Goal: Task Accomplishment & Management: Manage account settings

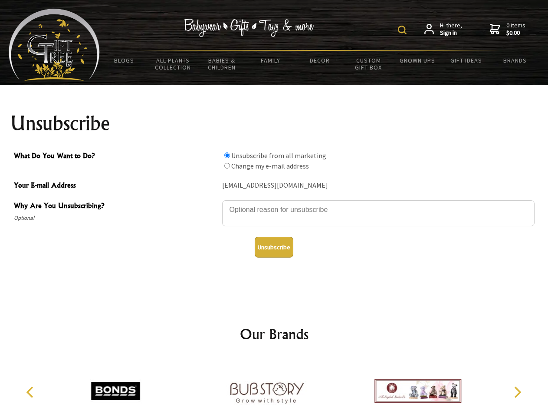
click at [404, 30] on img at bounding box center [402, 30] width 9 height 9
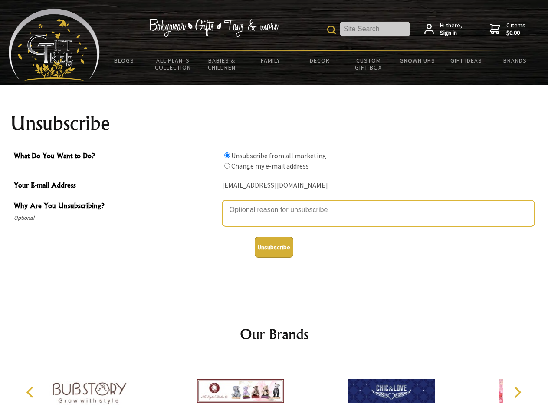
click at [274, 203] on textarea "Why Are You Unsubscribing?" at bounding box center [378, 213] width 313 height 26
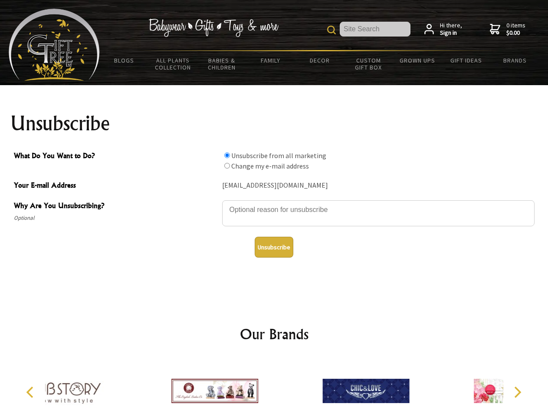
click at [227, 155] on input "What Do You Want to Do?" at bounding box center [227, 155] width 6 height 6
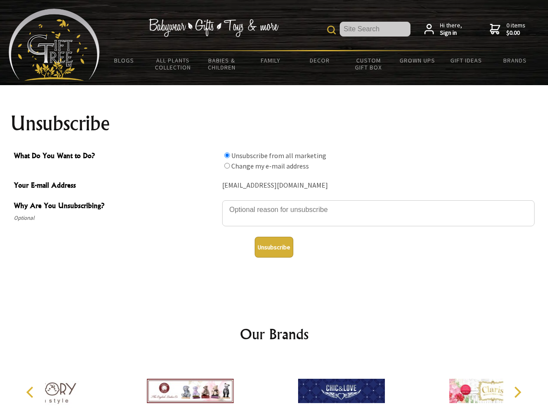
click at [227, 165] on input "What Do You Want to Do?" at bounding box center [227, 166] width 6 height 6
radio input "true"
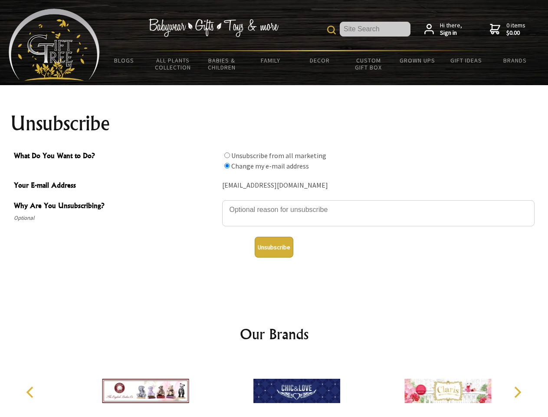
click at [274, 247] on button "Unsubscribe" at bounding box center [274, 247] width 39 height 21
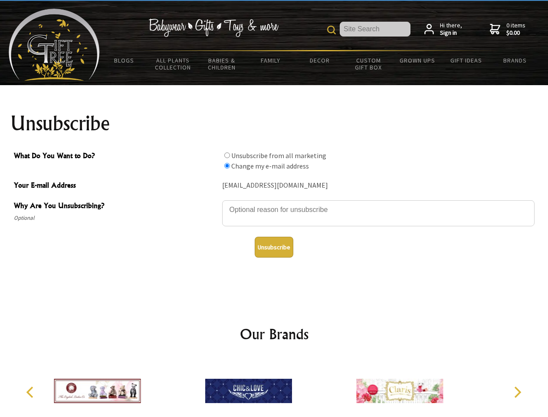
click at [274, 387] on img at bounding box center [248, 390] width 87 height 65
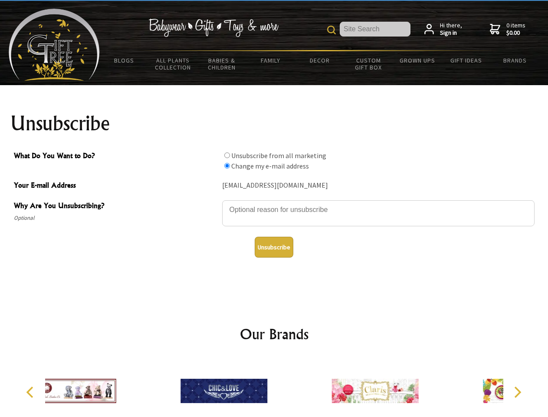
click at [31, 392] on icon "Previous" at bounding box center [30, 391] width 11 height 11
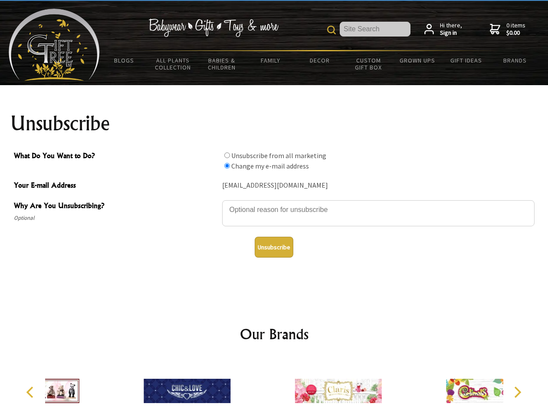
click at [517, 392] on icon "Next" at bounding box center [516, 391] width 11 height 11
